Goal: Transaction & Acquisition: Purchase product/service

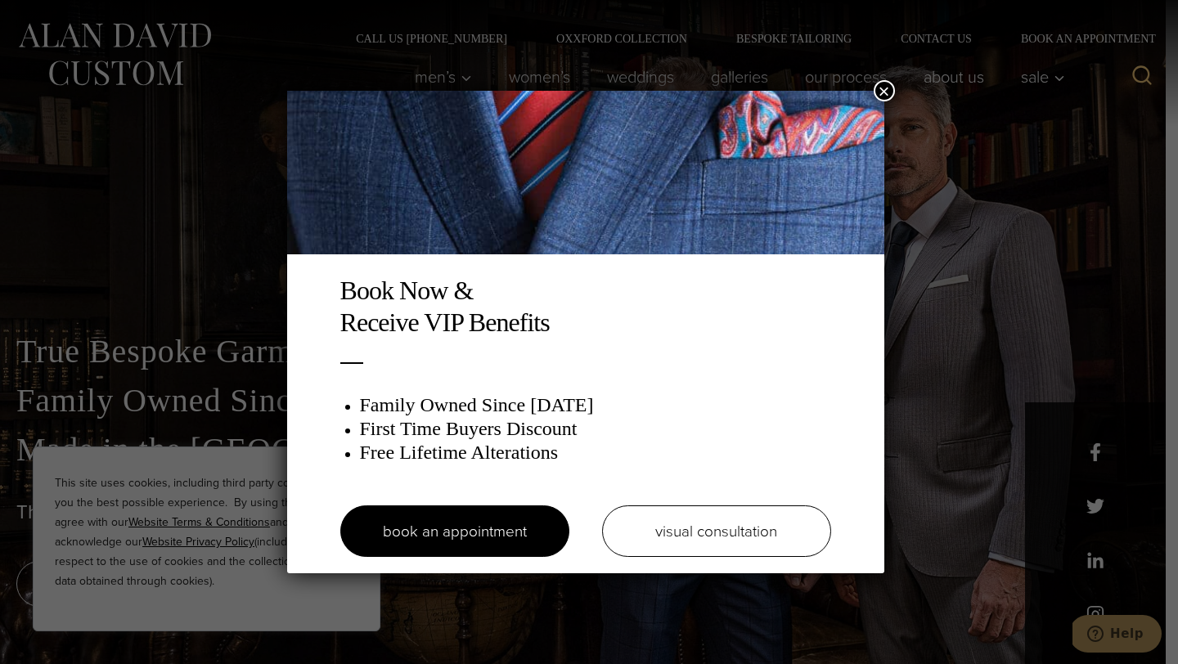
click at [432, 80] on div "Book Now & Receive VIP Benefits Family Owned Since 1913 First Time Buyers Disco…" at bounding box center [589, 332] width 1178 height 664
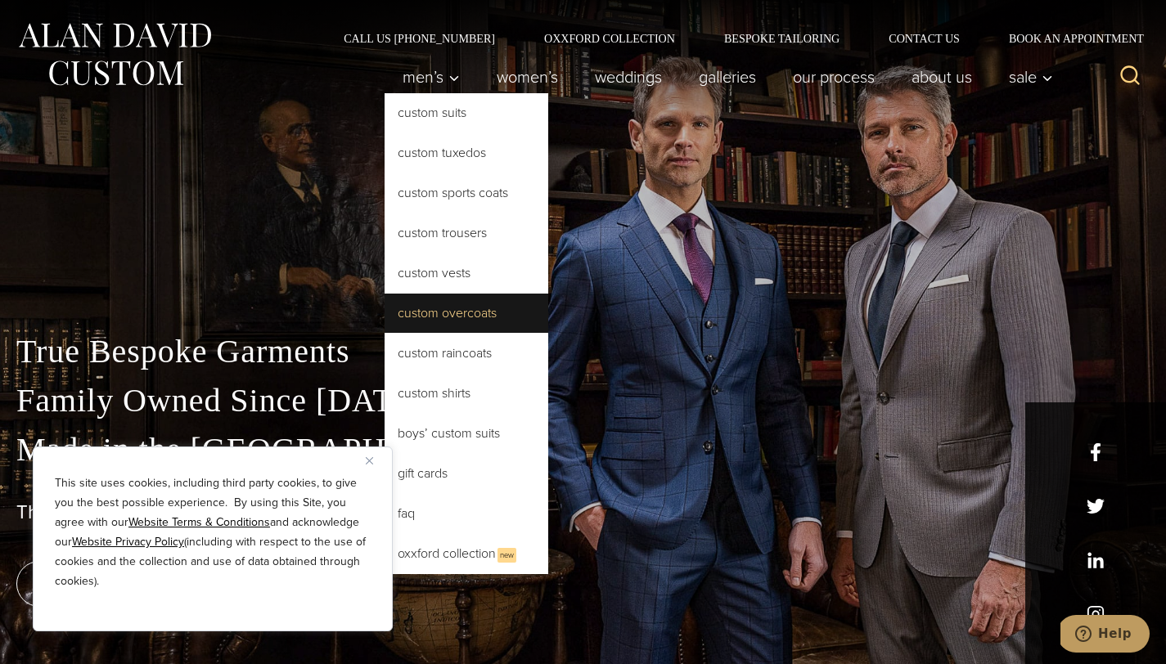
click at [432, 321] on link "Custom Overcoats" at bounding box center [466, 313] width 164 height 39
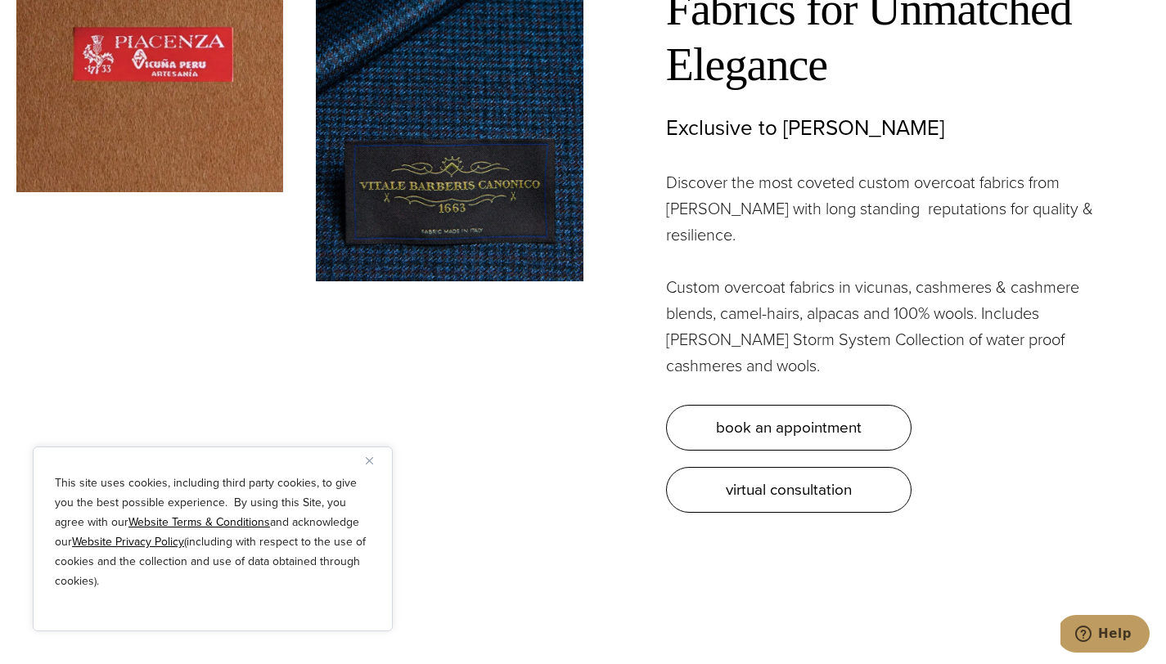
scroll to position [4868, 0]
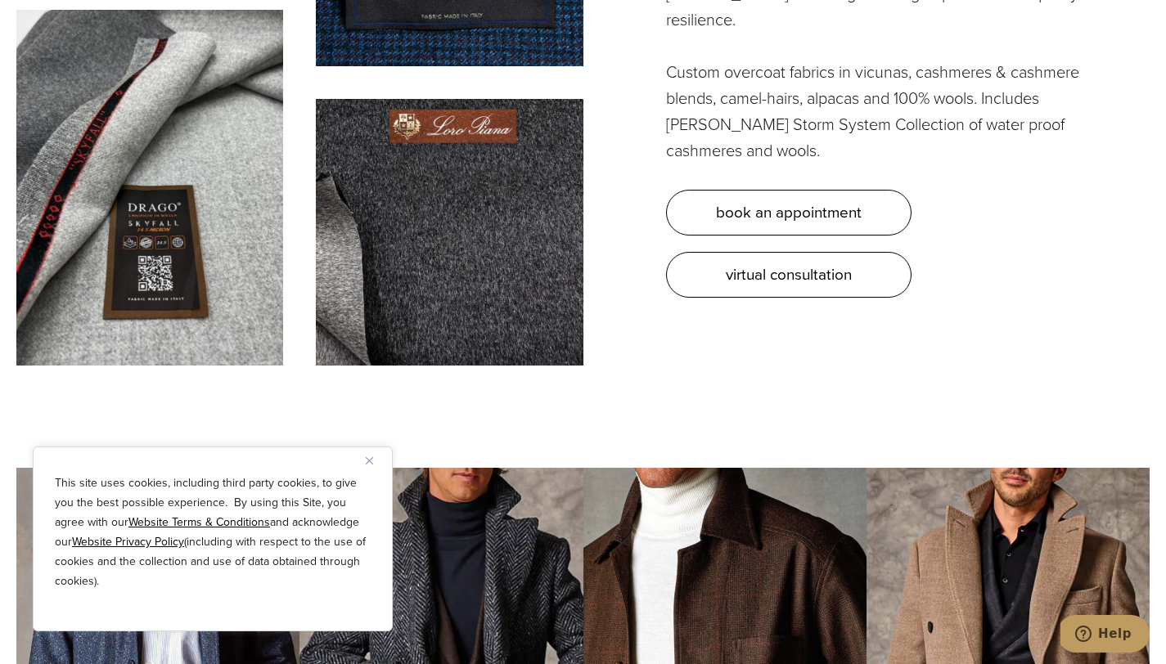
drag, startPoint x: 1170, startPoint y: 33, endPoint x: 1106, endPoint y: 400, distance: 372.7
click at [1106, 400] on div "Bespoke Overcoat Fabrics for Unmatched Elegance Exclusive to Alan David Discove…" at bounding box center [583, 38] width 1166 height 819
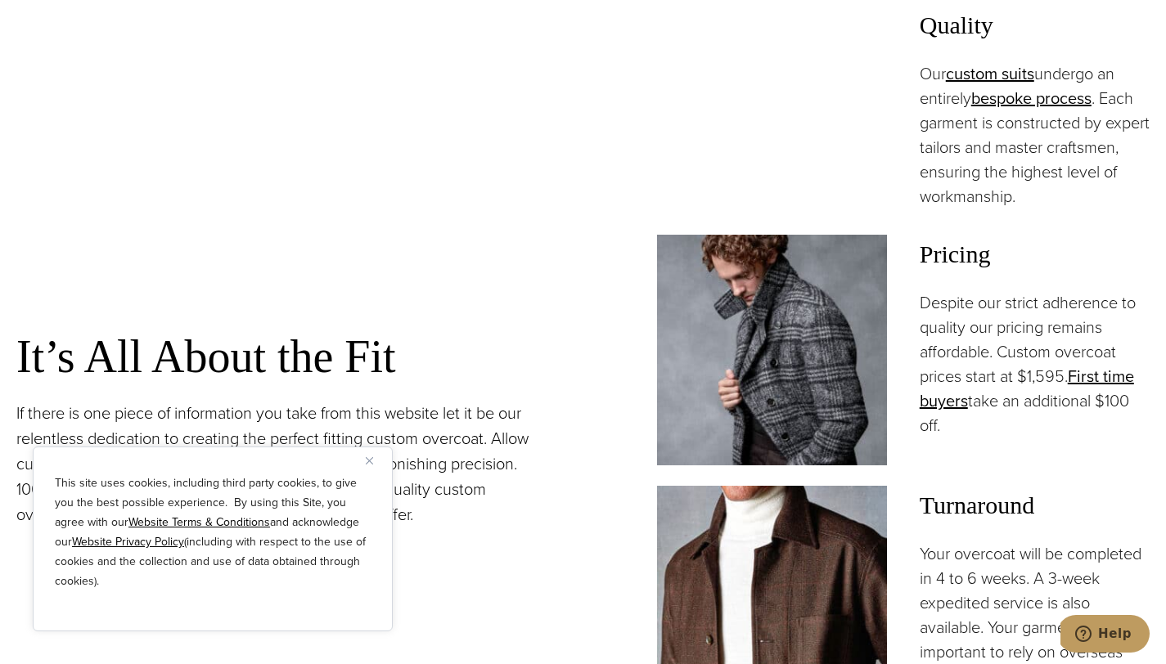
scroll to position [1227, 0]
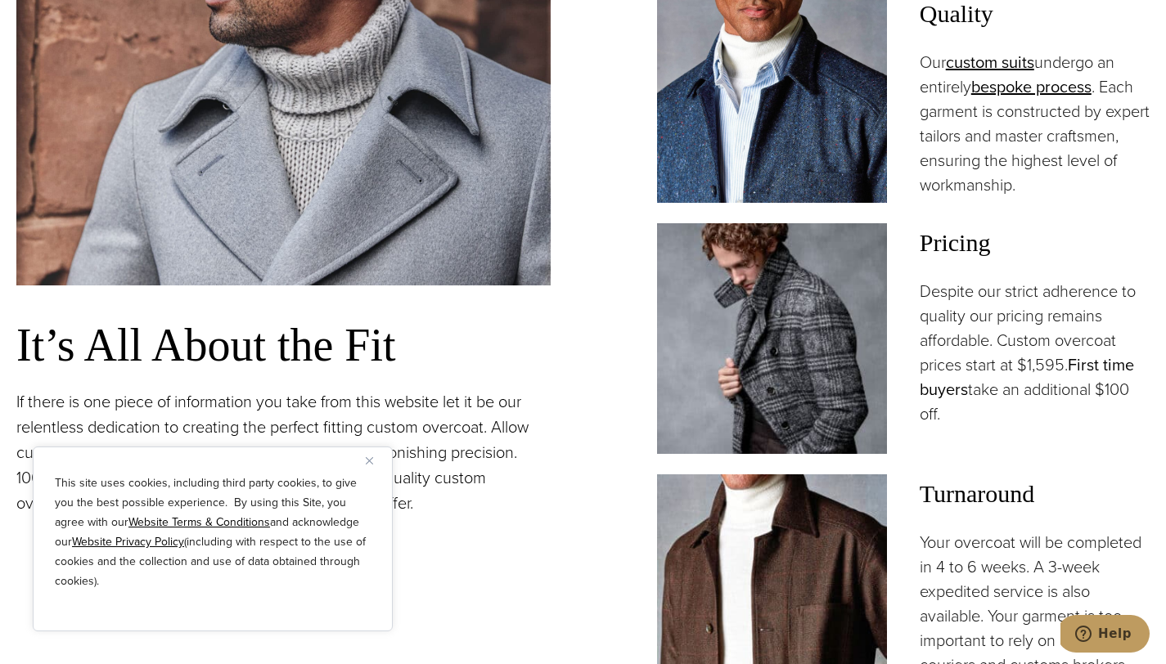
click at [1080, 399] on link "First time buyers" at bounding box center [1026, 377] width 214 height 49
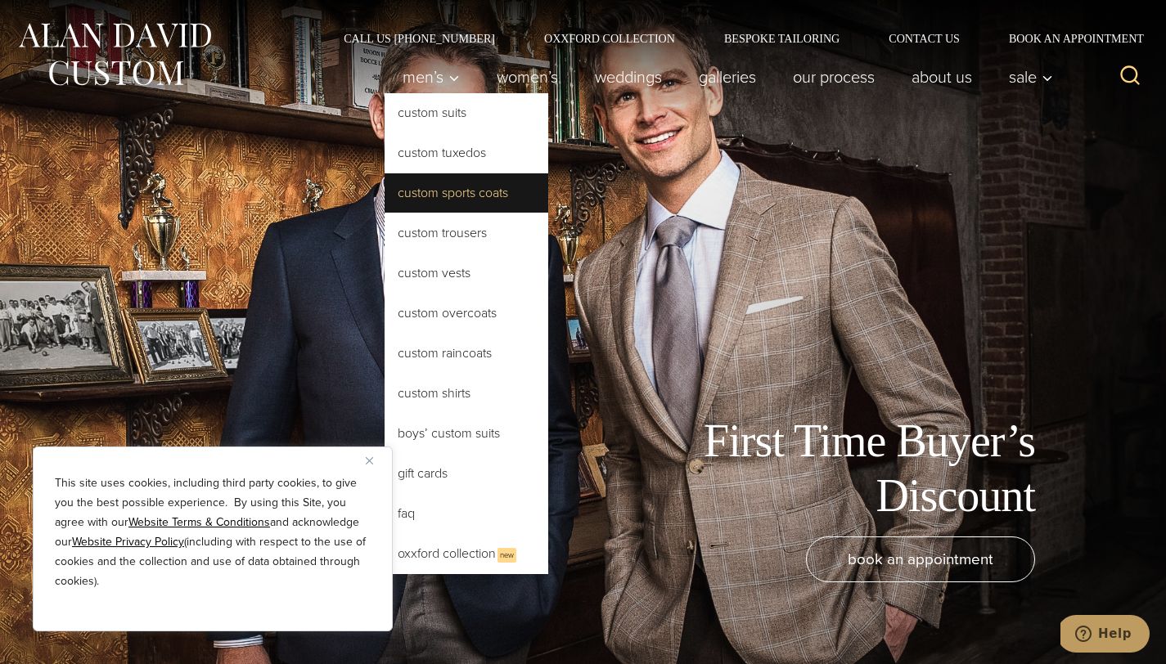
click at [429, 191] on link "Custom Sports Coats" at bounding box center [466, 192] width 164 height 39
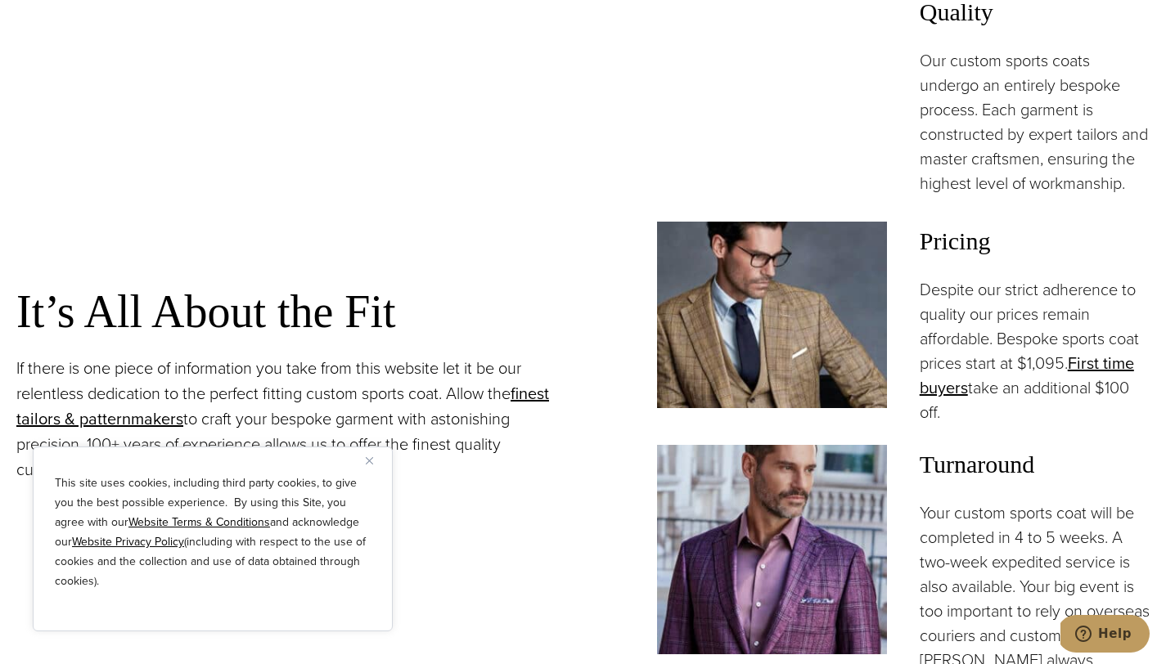
scroll to position [1221, 0]
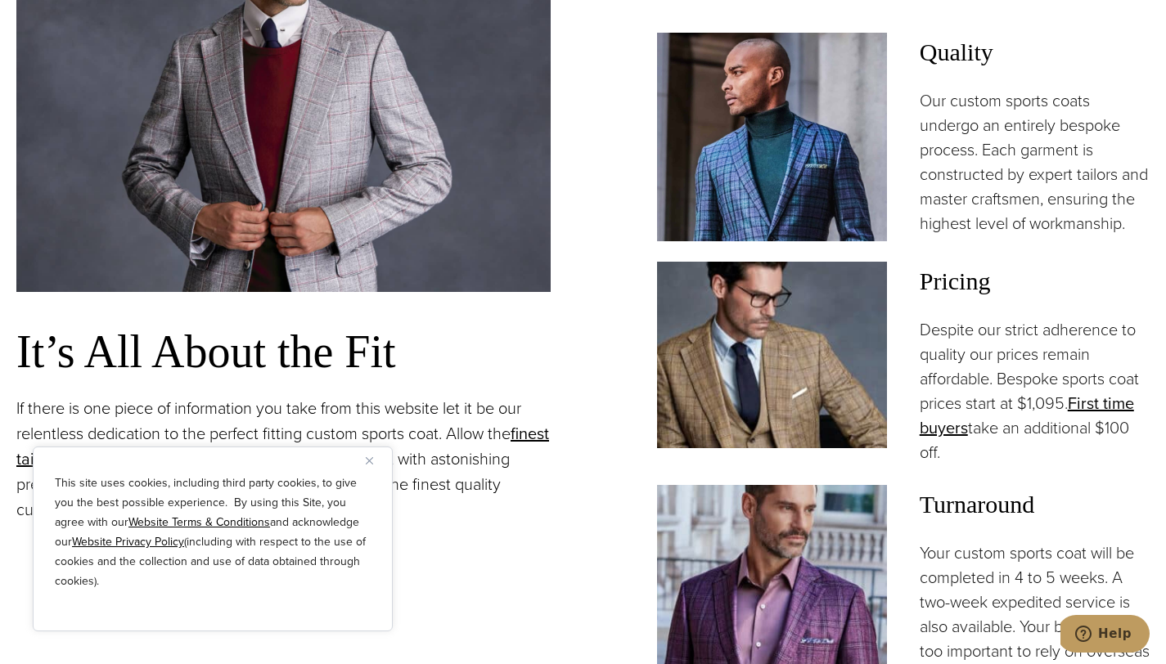
click at [795, 363] on img at bounding box center [772, 355] width 230 height 186
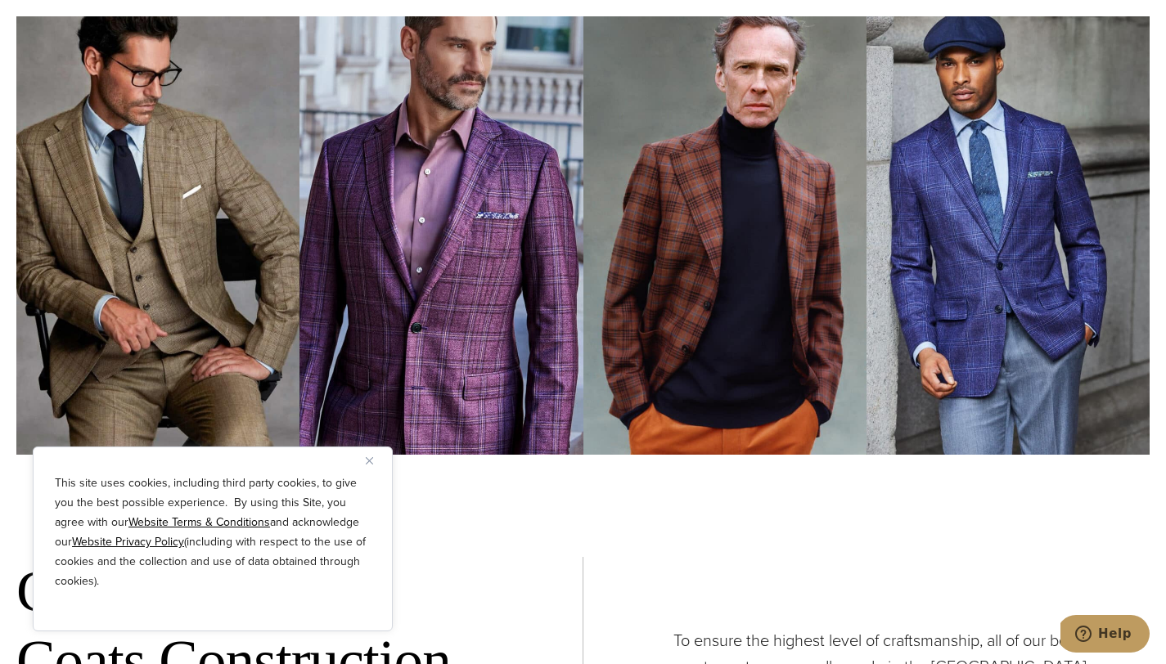
scroll to position [5321, 0]
